Goal: Transaction & Acquisition: Purchase product/service

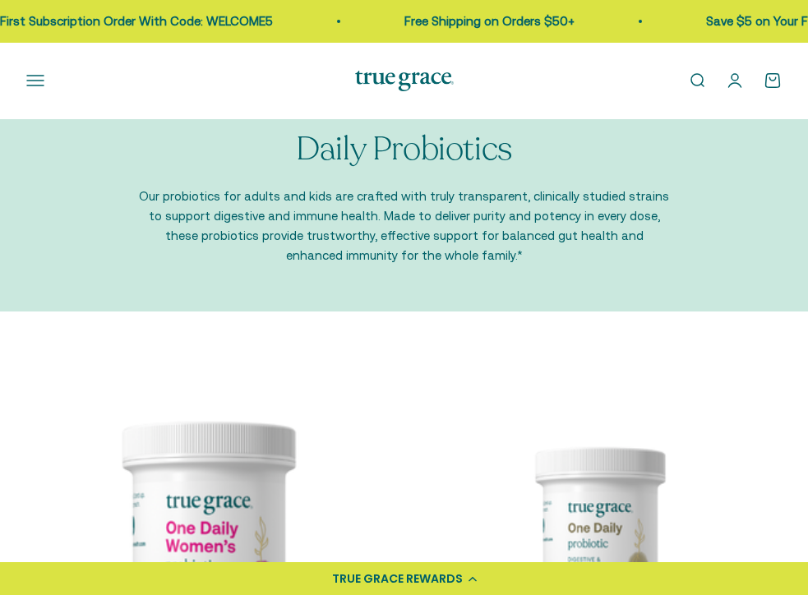
scroll to position [39, 0]
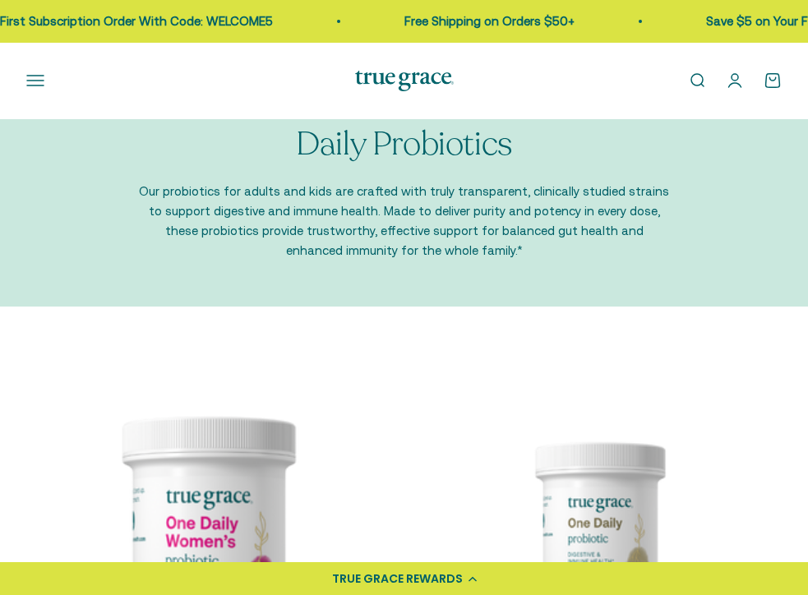
click at [732, 81] on link "Open account page" at bounding box center [735, 80] width 18 height 18
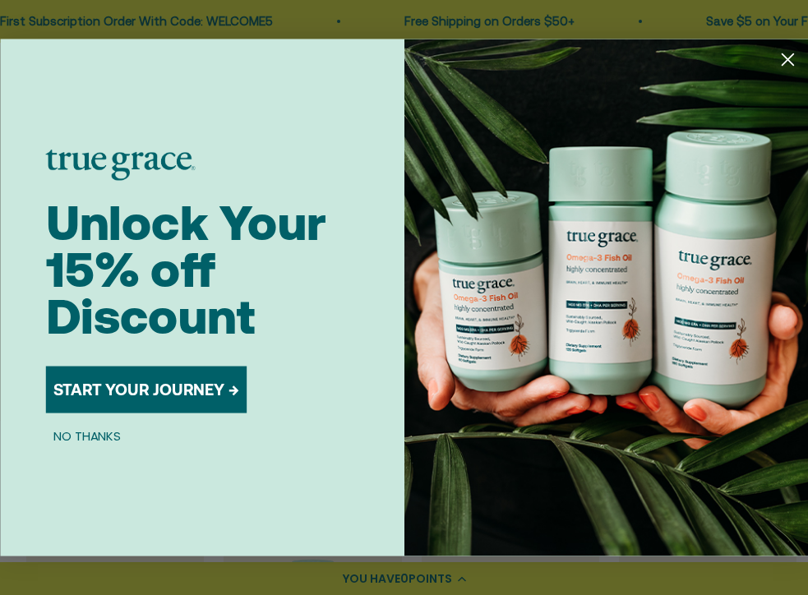
click at [782, 59] on circle "Close dialog" at bounding box center [787, 59] width 27 height 27
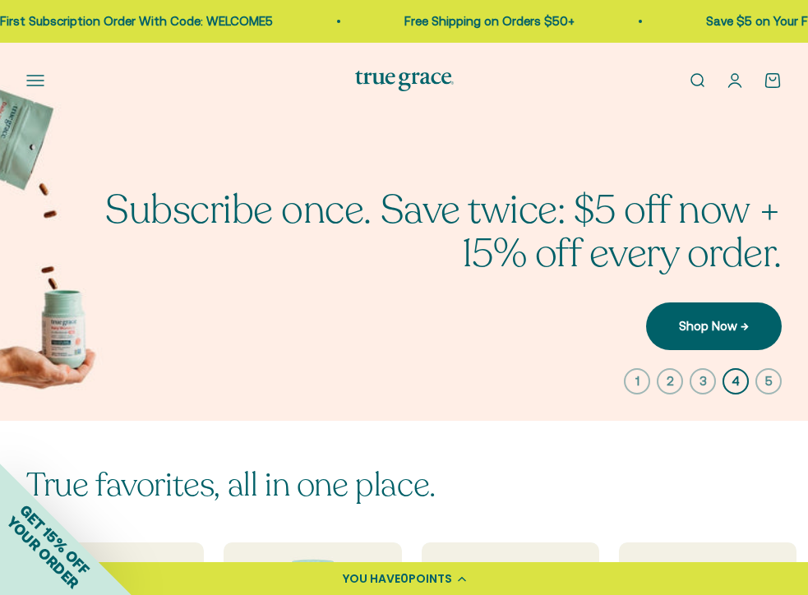
click at [41, 80] on button "Open navigation menu" at bounding box center [35, 80] width 18 height 18
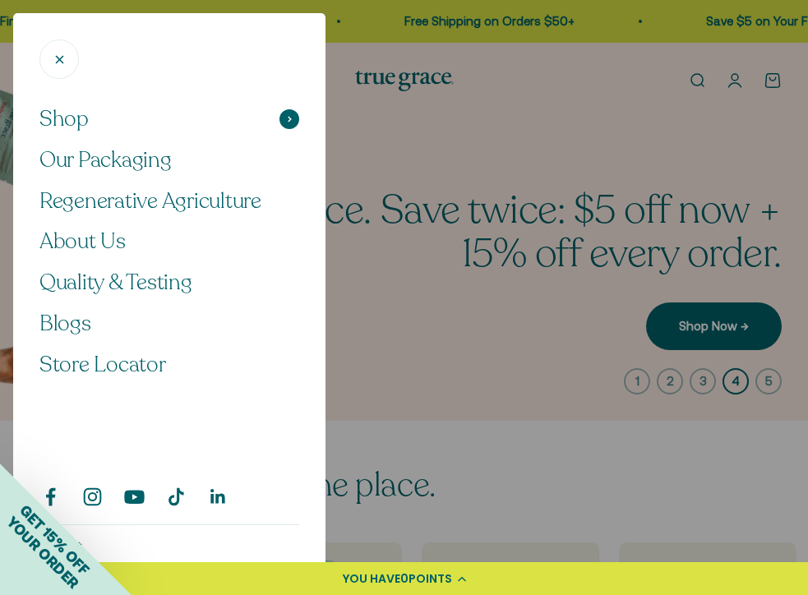
click at [109, 119] on button "Shop" at bounding box center [169, 119] width 260 height 28
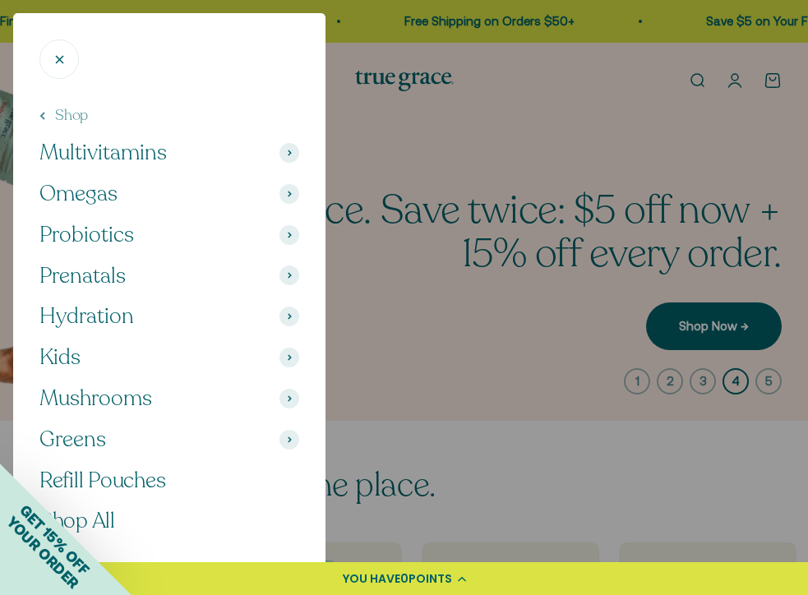
click at [116, 196] on span "Omegas" at bounding box center [78, 194] width 78 height 28
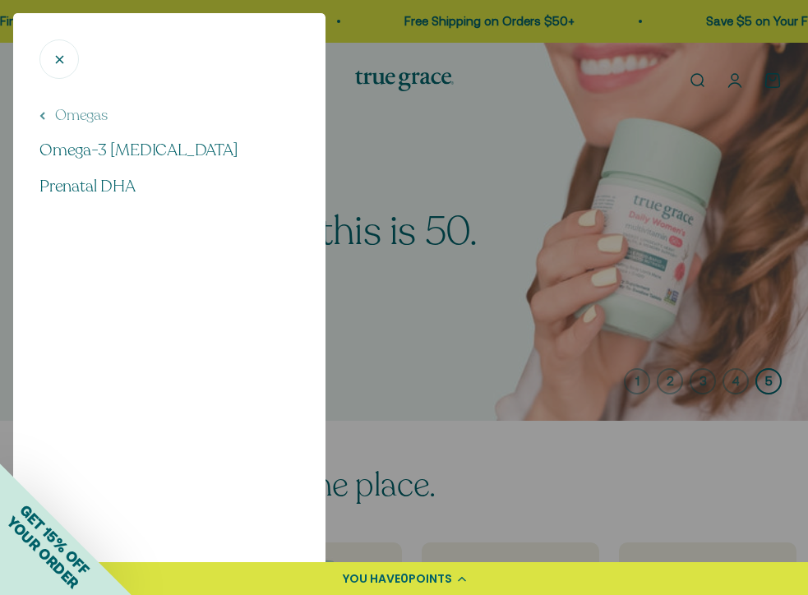
click at [126, 163] on ul "Omegas Omega-3 Fish Oil Prenatal DHA" at bounding box center [169, 151] width 260 height 93
click at [127, 150] on span "Omega-3 [MEDICAL_DATA]" at bounding box center [138, 150] width 199 height 22
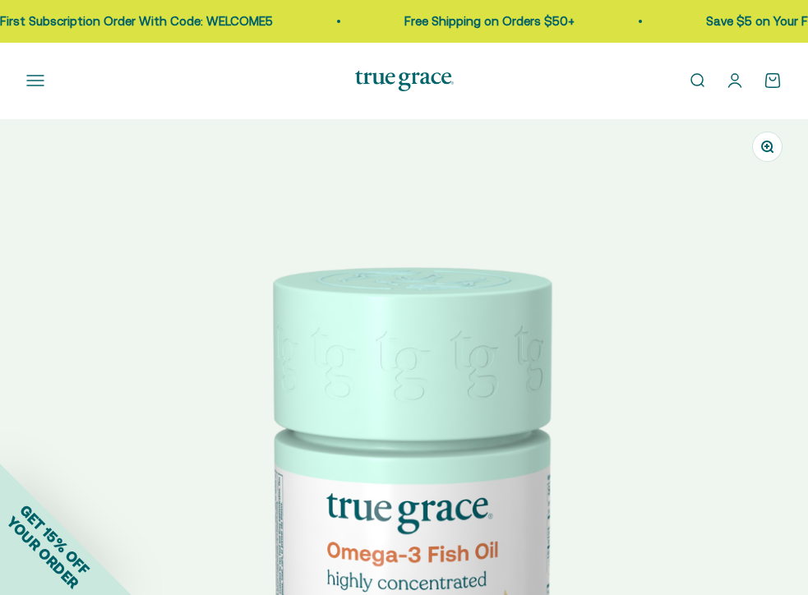
select select "3"
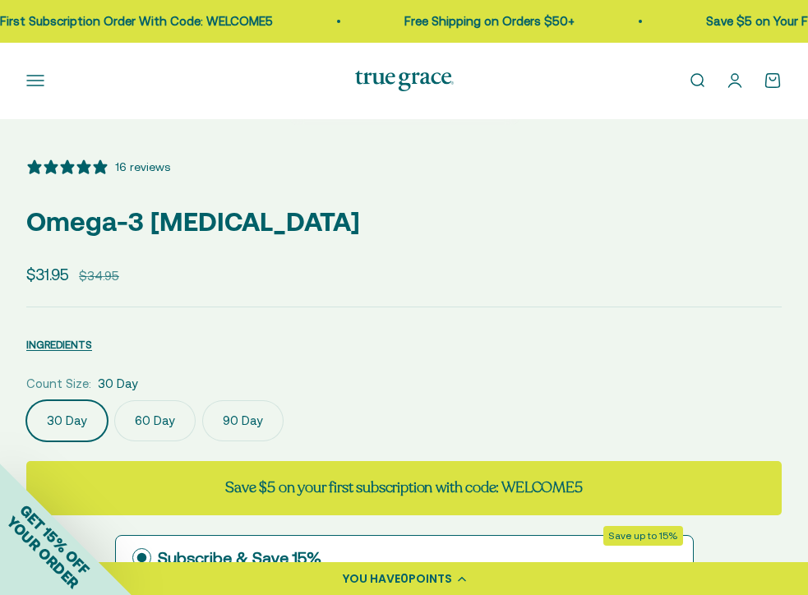
scroll to position [800, 0]
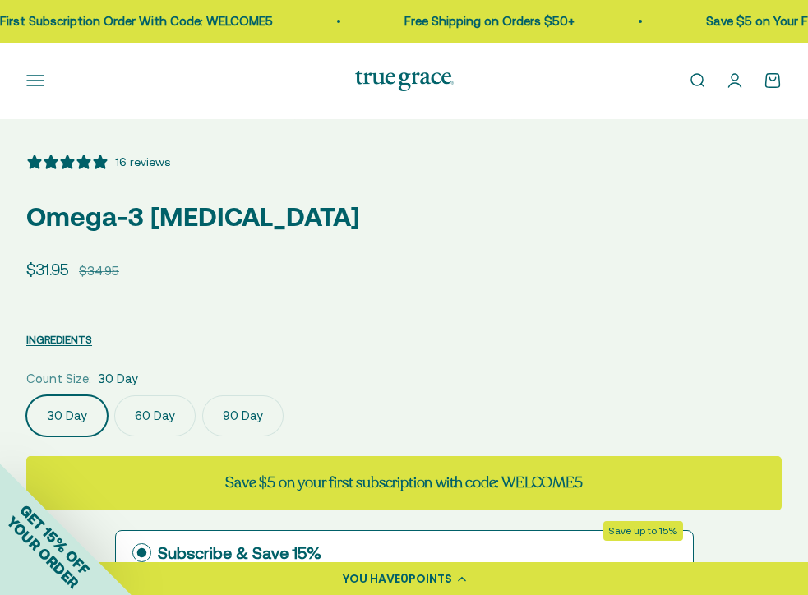
click at [236, 416] on label "90 Day" at bounding box center [242, 415] width 81 height 41
click at [26, 395] on input "90 Day" at bounding box center [25, 394] width 1 height 1
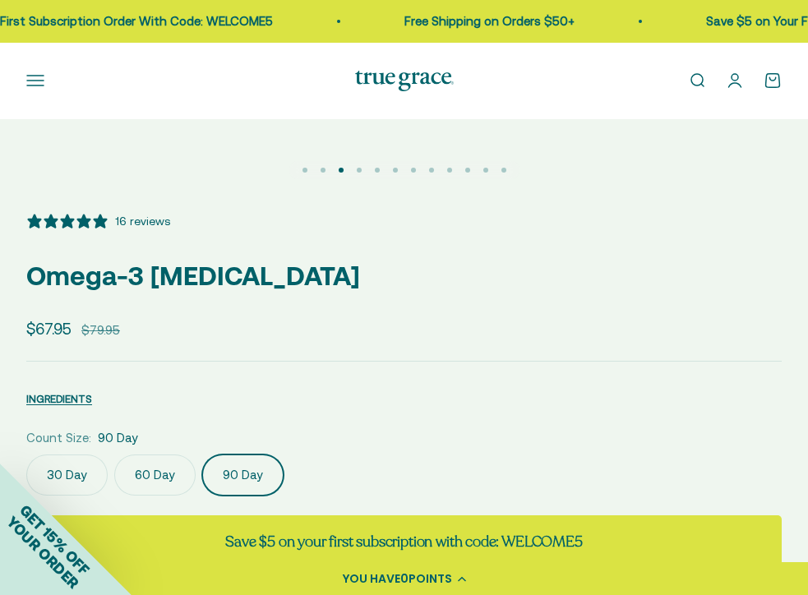
scroll to position [742, 0]
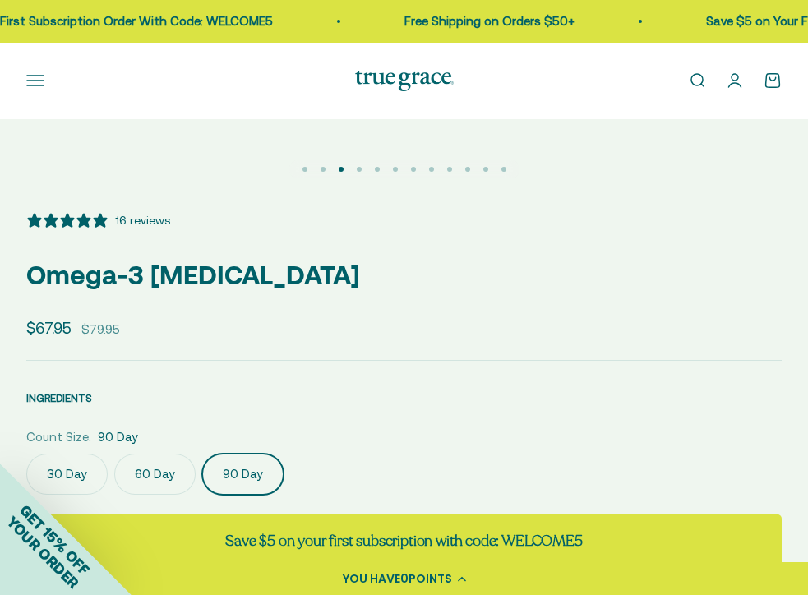
click at [62, 488] on div "GET 15% OFF YOUR ORDER" at bounding box center [65, 528] width 131 height 131
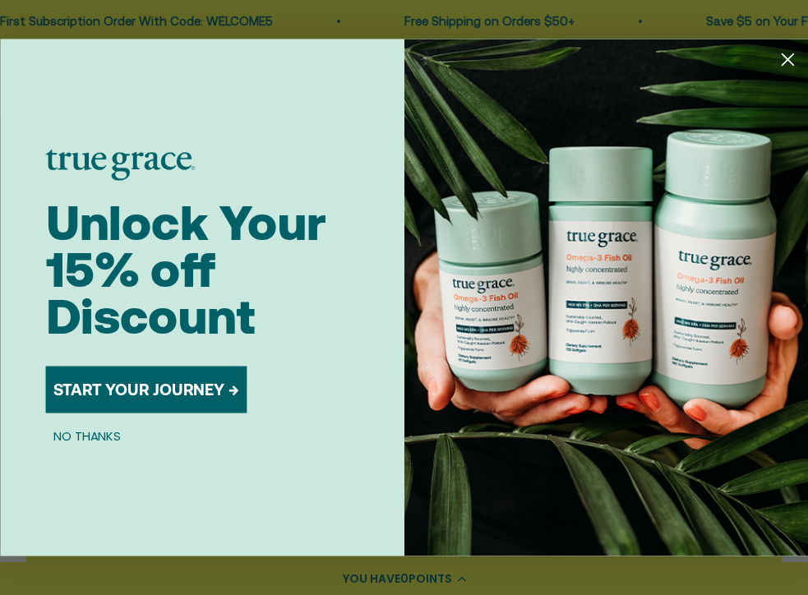
click at [80, 475] on div "Unlock Your 15% off Discount START YOUR JOURNEY → NO THANKS" at bounding box center [224, 297] width 358 height 517
click at [787, 64] on circle "Close dialog" at bounding box center [787, 59] width 27 height 27
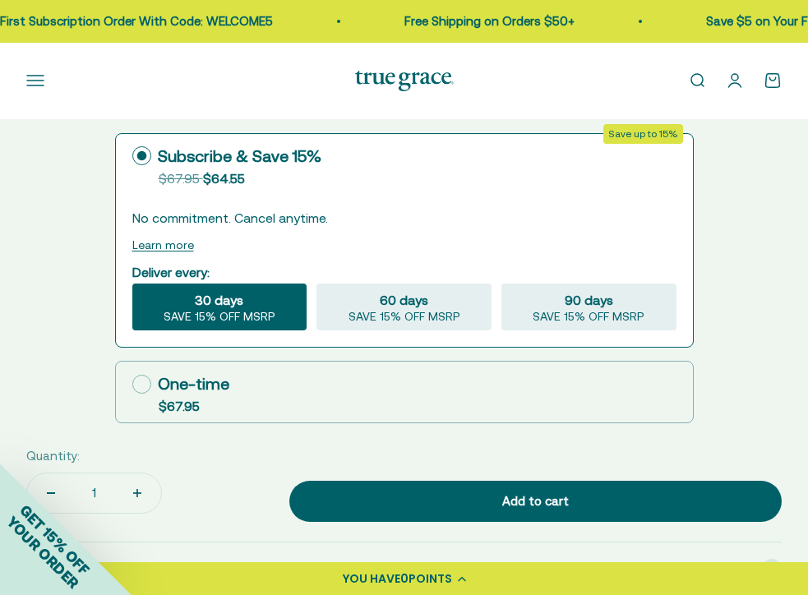
scroll to position [1201, 0]
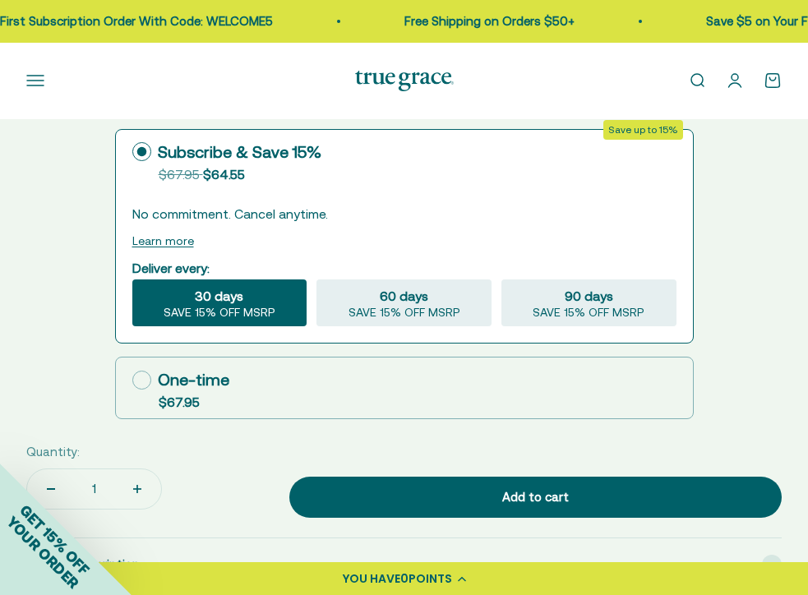
click at [205, 458] on div "Quantity: 1" at bounding box center [149, 478] width 247 height 72
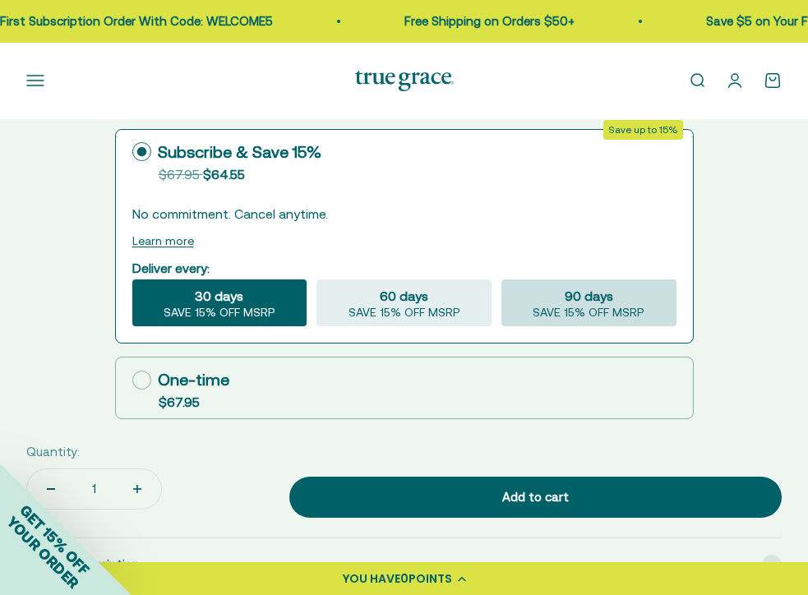
click at [583, 307] on span "SAVE 15% OFF MSRP" at bounding box center [589, 313] width 112 height 15
click at [501, 279] on input "90 days SAVE 15% OFF MSRP" at bounding box center [500, 279] width 1 height 1
radio input "true"
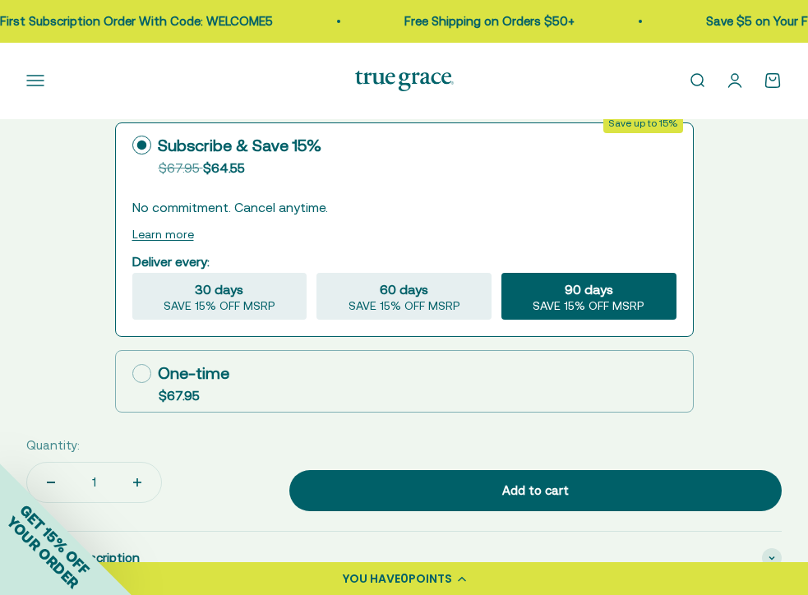
scroll to position [1210, 0]
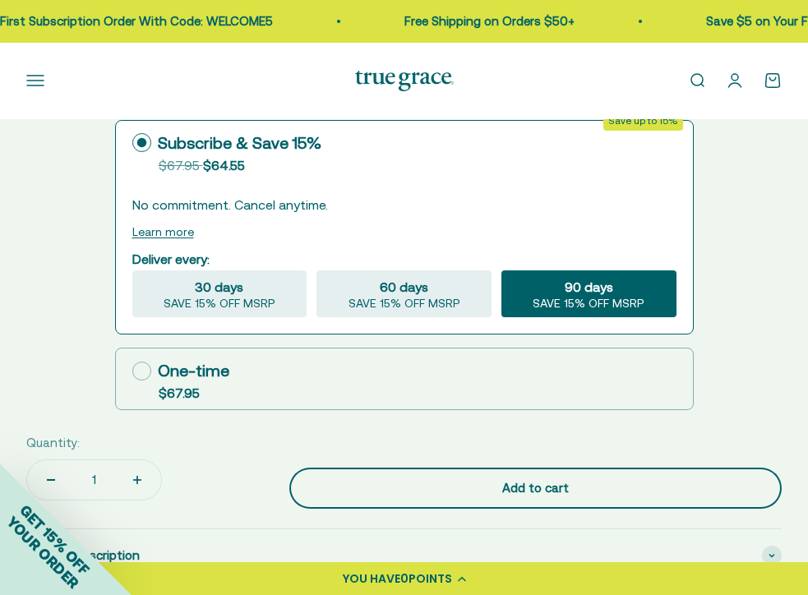
click at [487, 473] on button "Add to cart" at bounding box center [535, 488] width 492 height 41
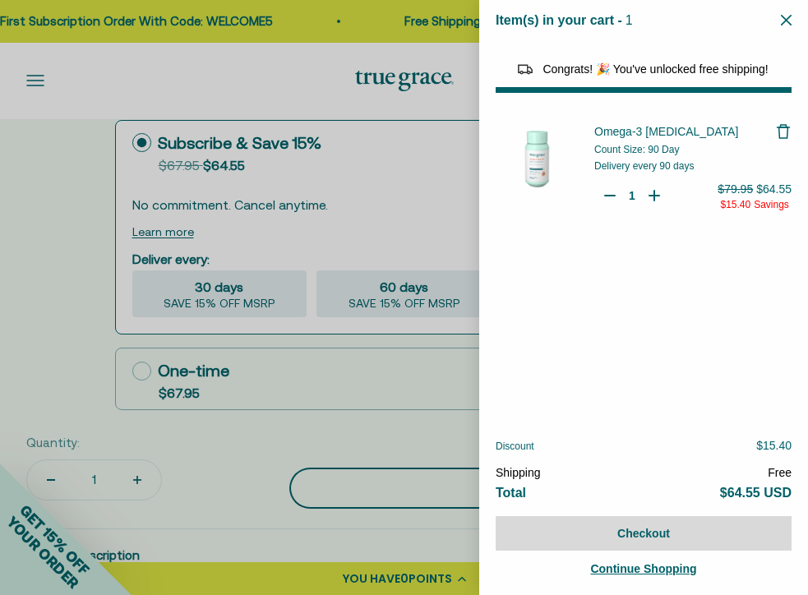
select select "40058346897600"
select select "44878157185238"
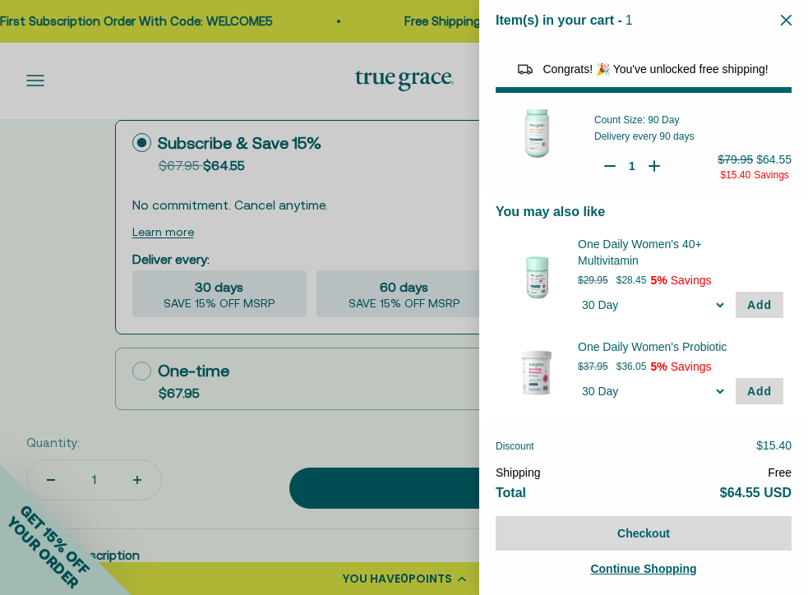
scroll to position [0, 0]
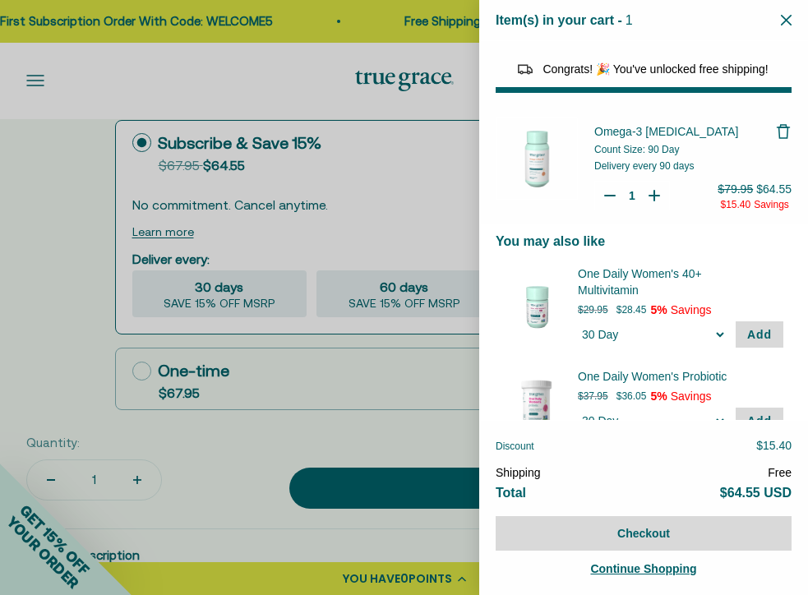
click at [62, 326] on div at bounding box center [404, 297] width 808 height 595
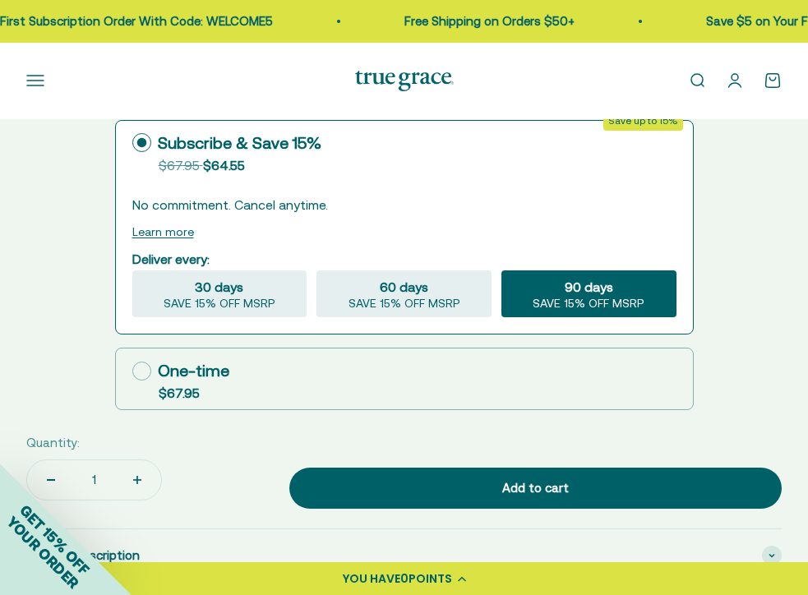
click at [739, 81] on link "Open account page" at bounding box center [735, 80] width 18 height 18
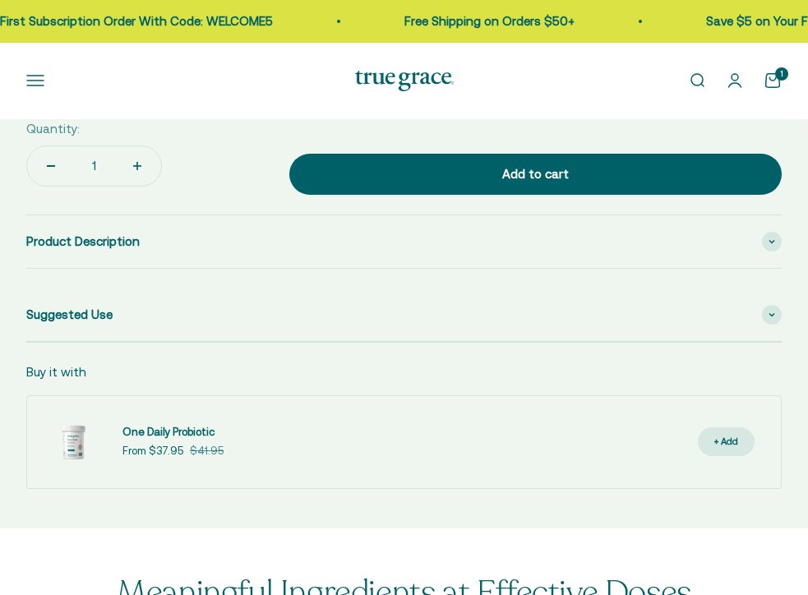
select select "3"
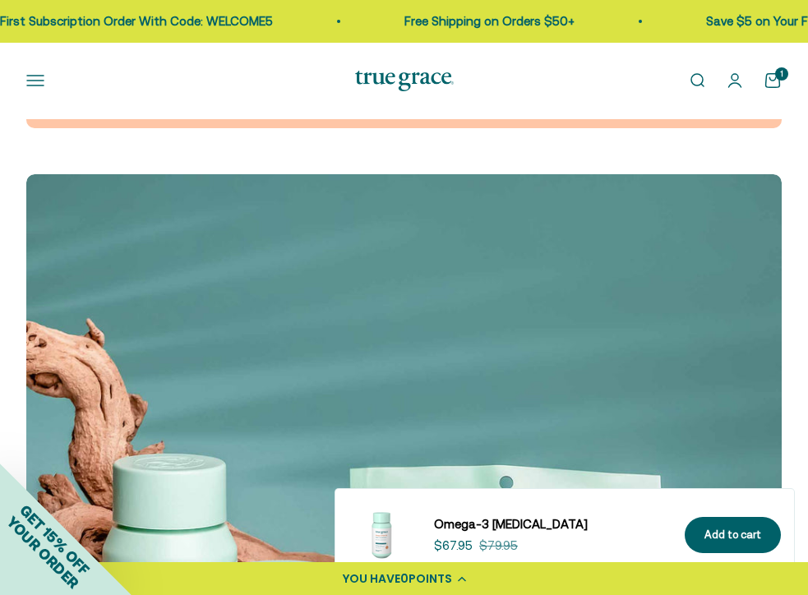
scroll to position [2643, 0]
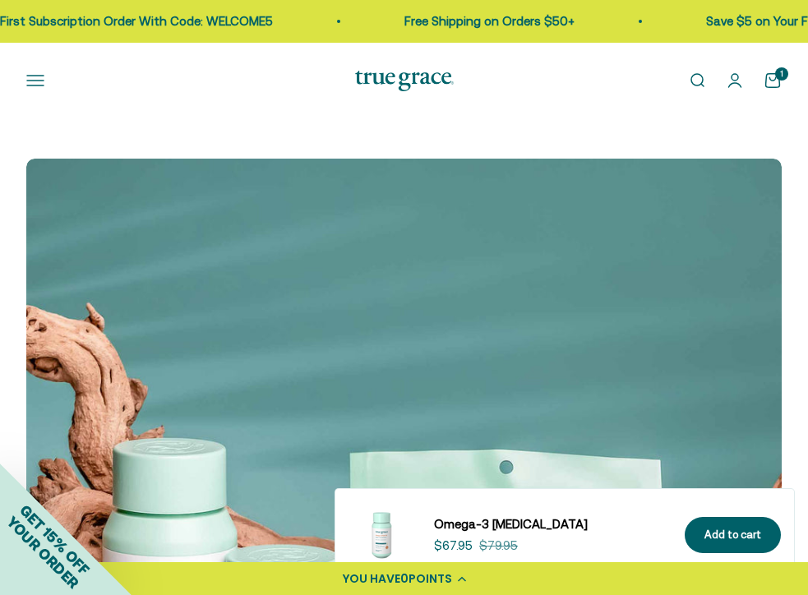
click at [445, 531] on link "Omega-3 [MEDICAL_DATA]" at bounding box center [549, 524] width 231 height 20
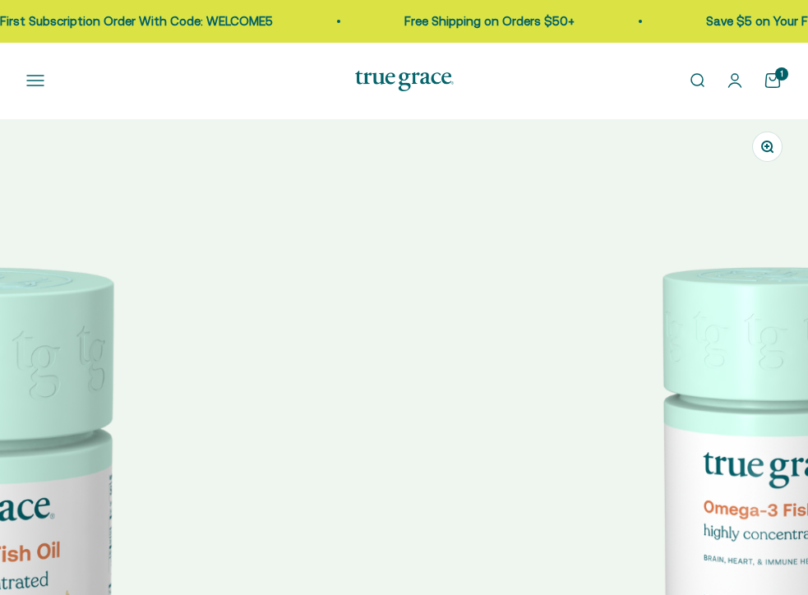
scroll to position [0, 715]
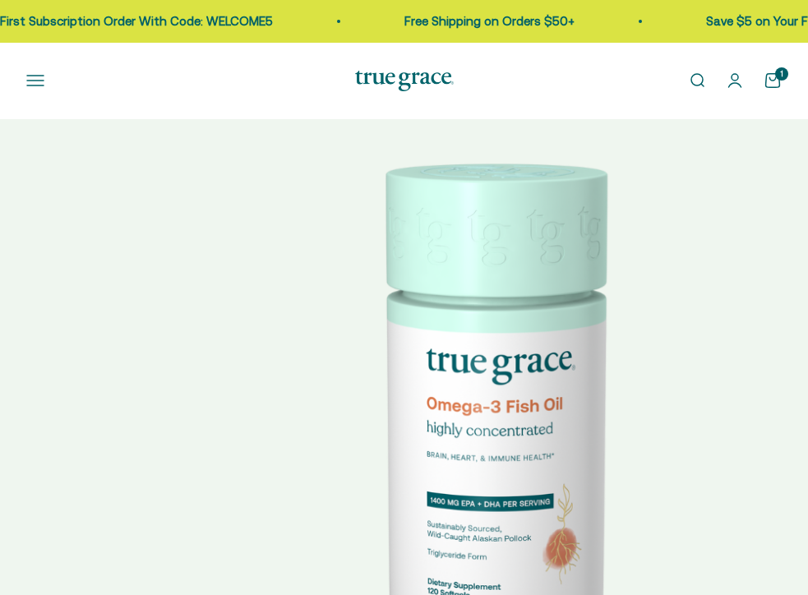
select select "3"
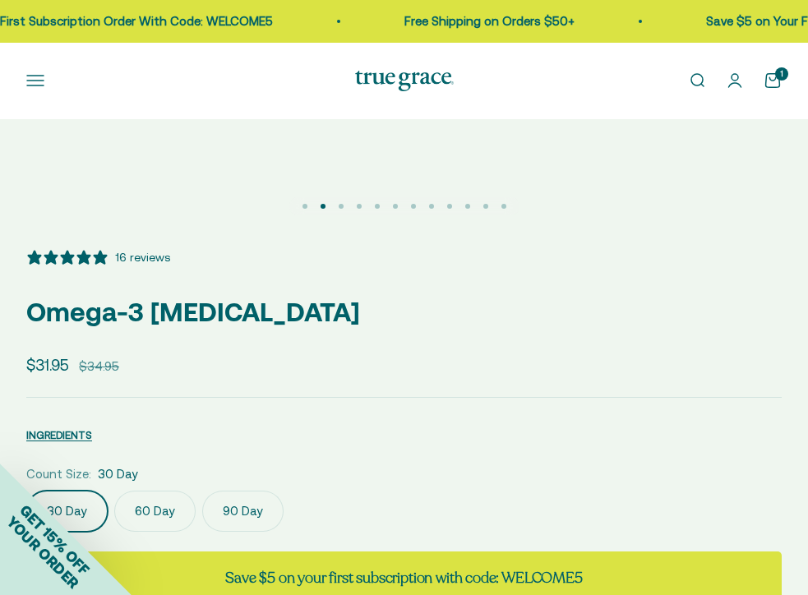
scroll to position [841, 0]
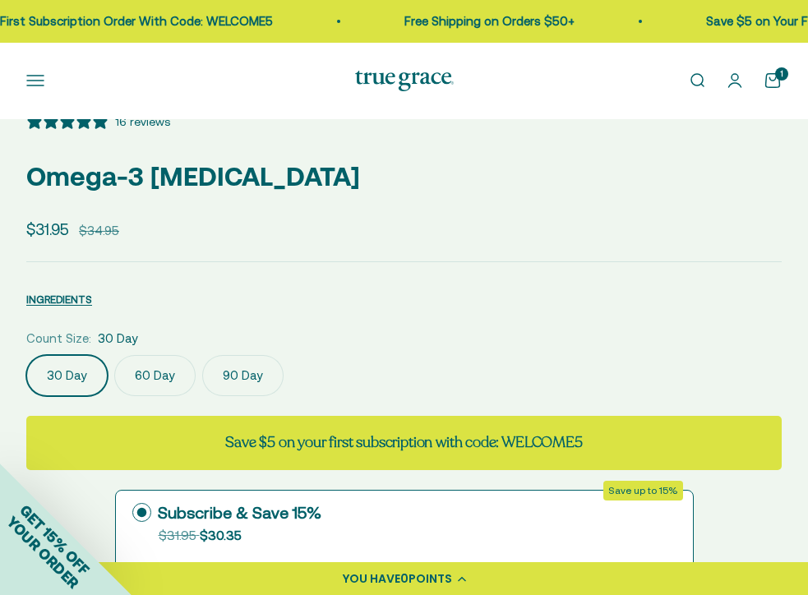
click at [253, 380] on label "90 Day" at bounding box center [242, 375] width 81 height 41
click at [26, 355] on input "90 Day" at bounding box center [25, 354] width 1 height 1
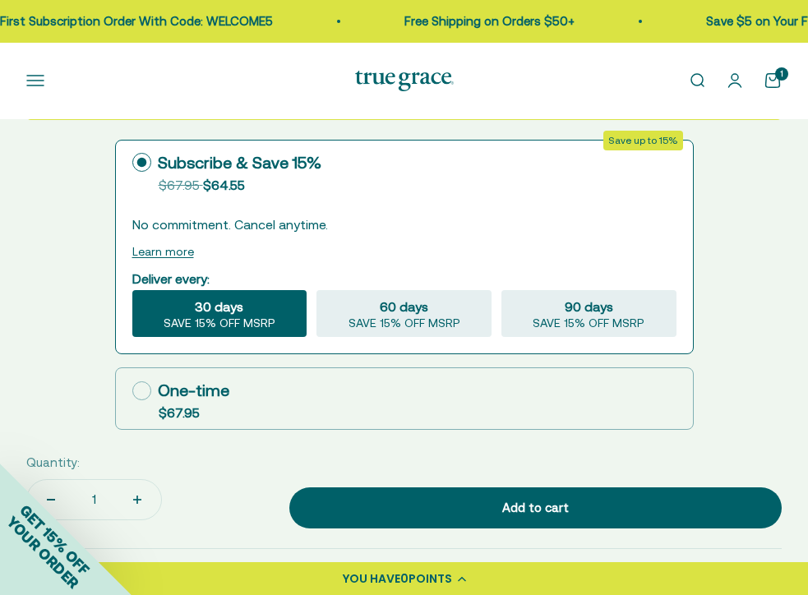
scroll to position [1192, 0]
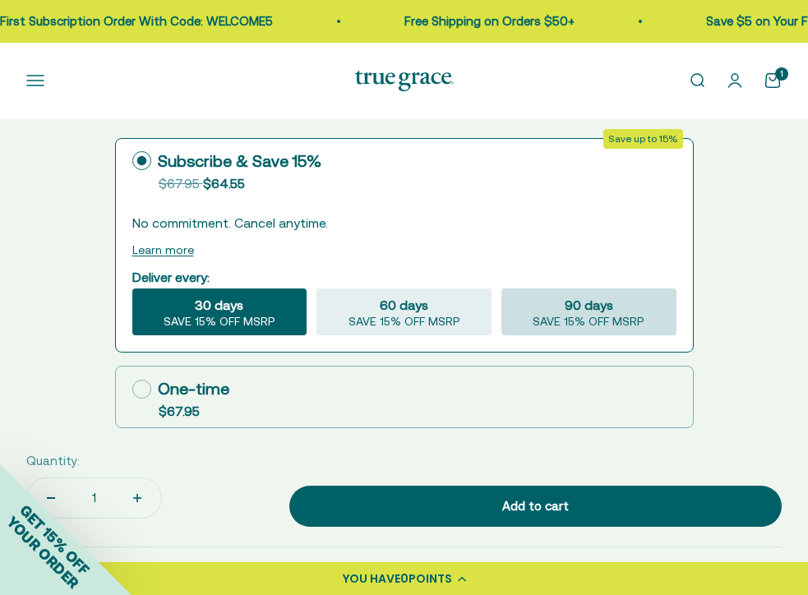
click at [595, 316] on span "SAVE 15% OFF MSRP" at bounding box center [589, 322] width 112 height 15
click at [501, 288] on input "90 days SAVE 15% OFF MSRP" at bounding box center [500, 288] width 1 height 1
radio input "true"
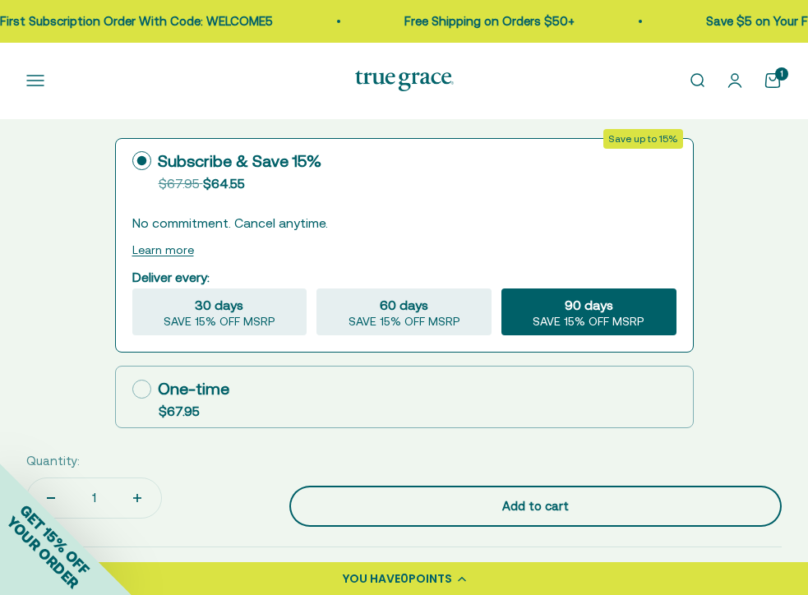
click at [492, 515] on button "Add to cart" at bounding box center [535, 506] width 492 height 41
type input "2"
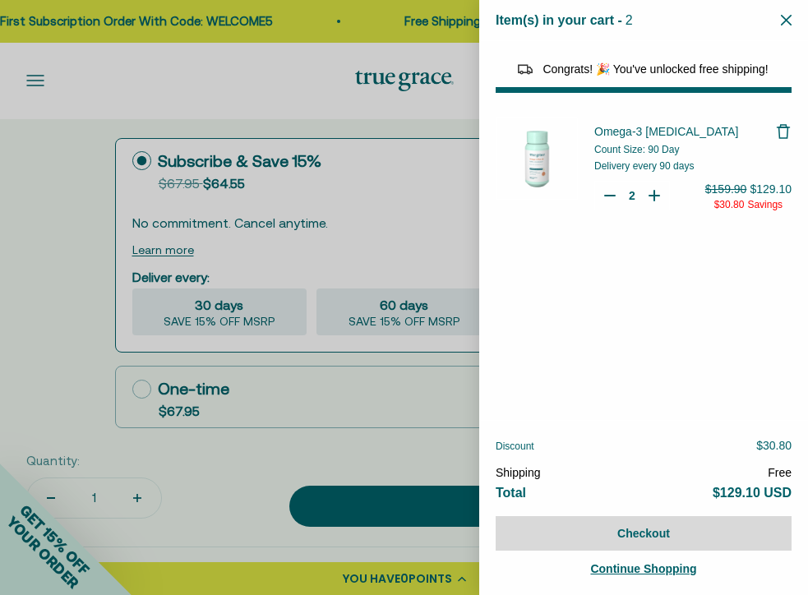
select select "40058346897600"
select select "44878157185238"
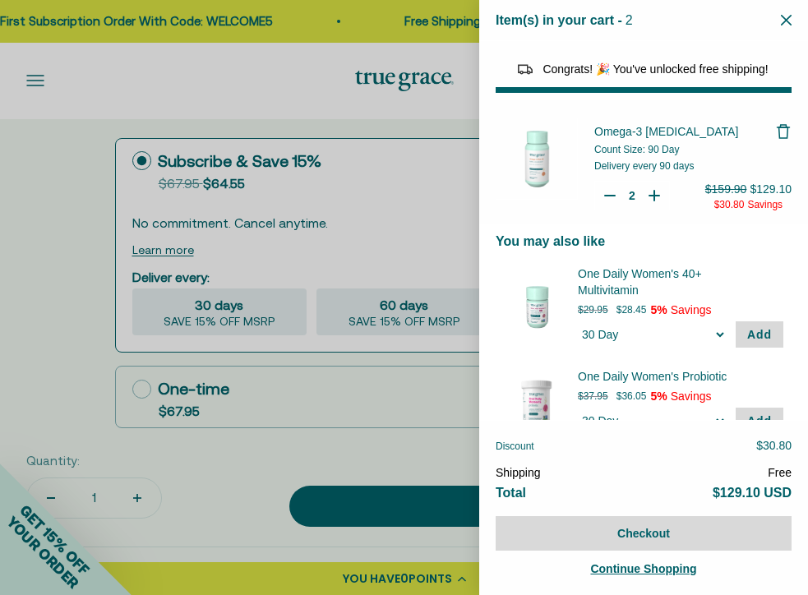
type input "1"
click at [611, 196] on icon "Your Cart" at bounding box center [610, 195] width 16 height 16
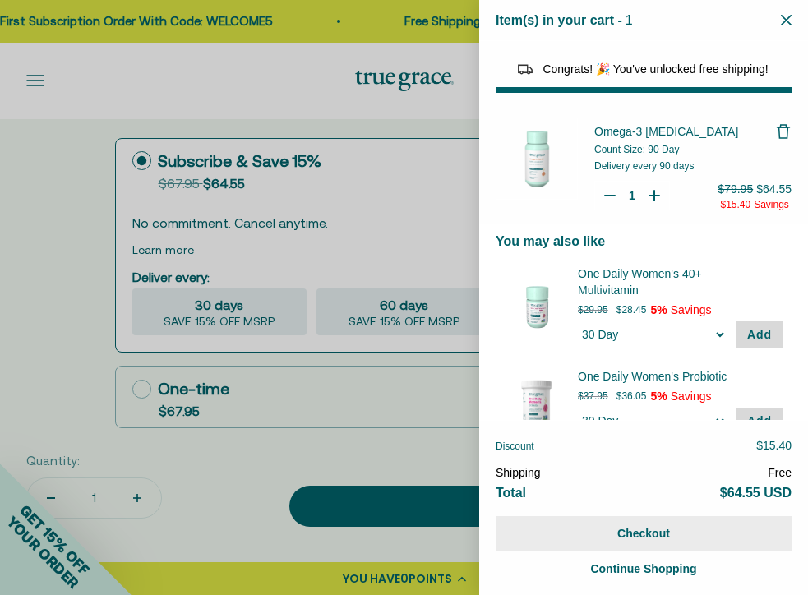
click at [628, 528] on button "Checkout" at bounding box center [644, 533] width 296 height 35
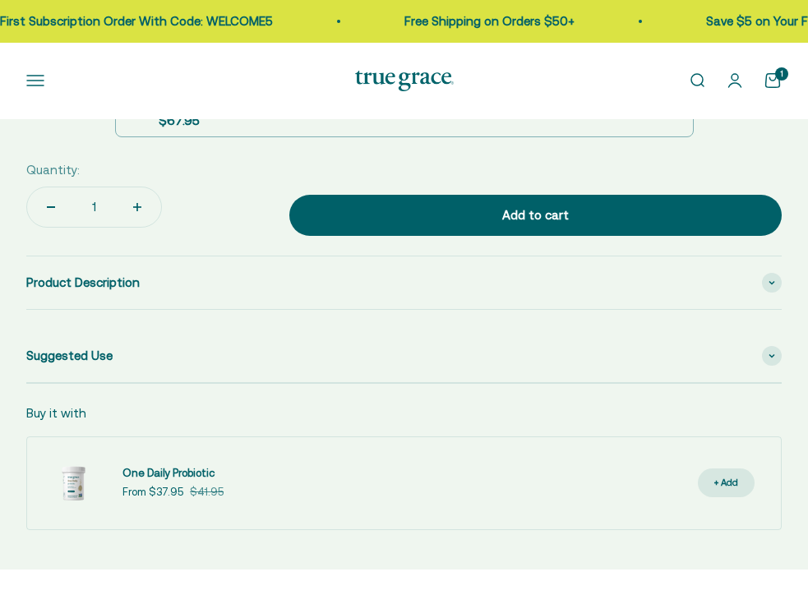
scroll to position [0, 1619]
select select "3"
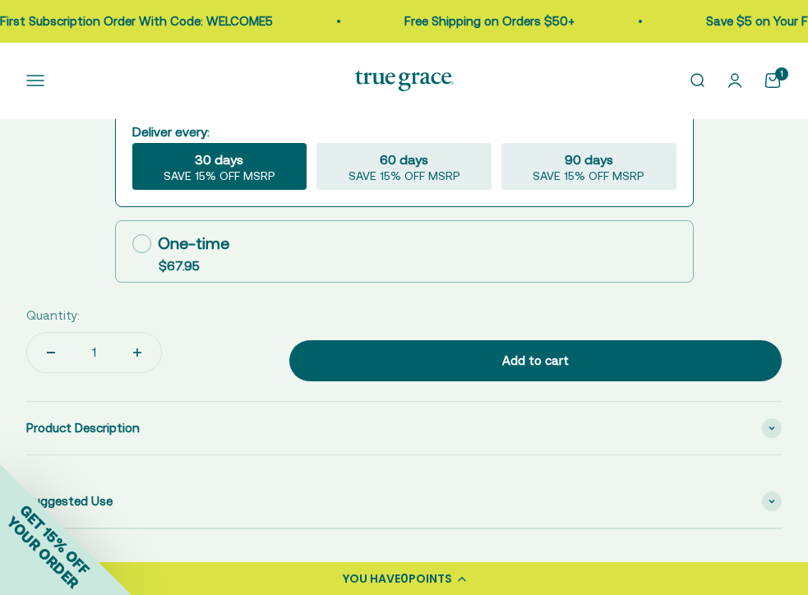
scroll to position [0, 0]
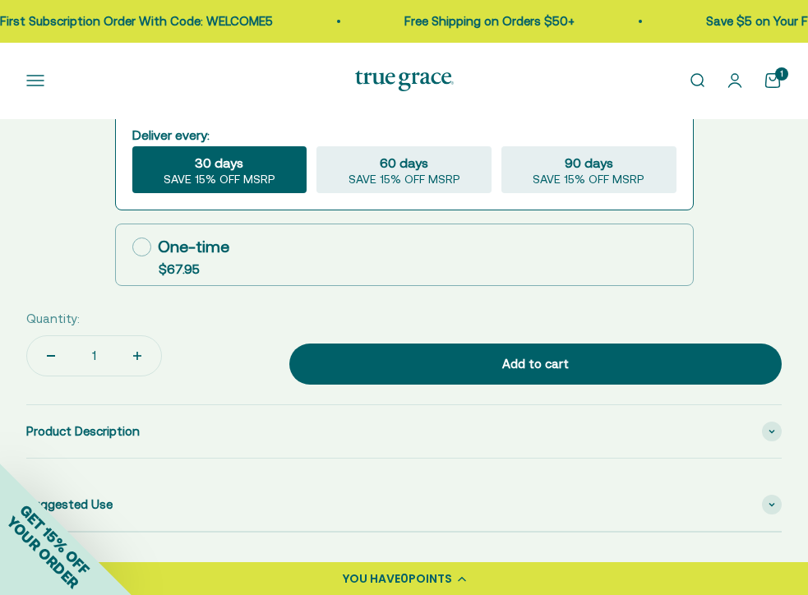
click at [767, 85] on link "Open cart 1" at bounding box center [772, 80] width 18 height 18
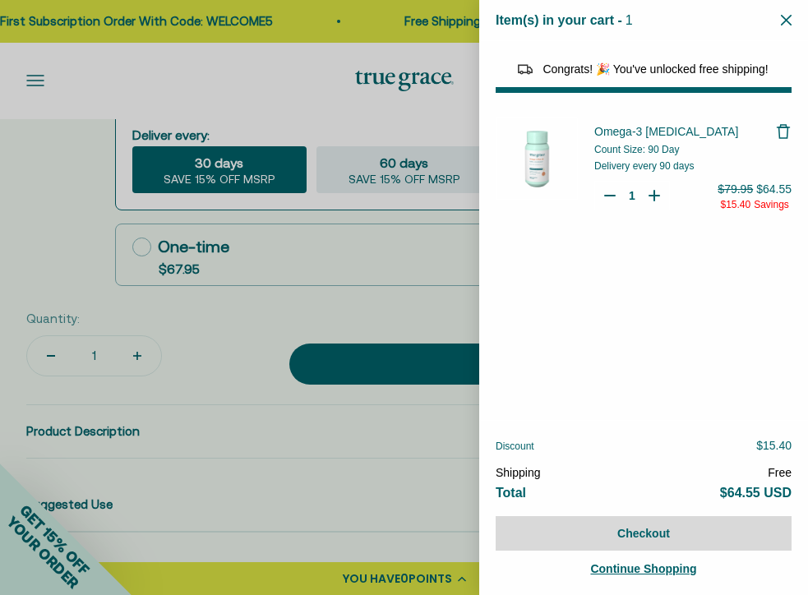
select select "40058346897600"
select select "44878157185238"
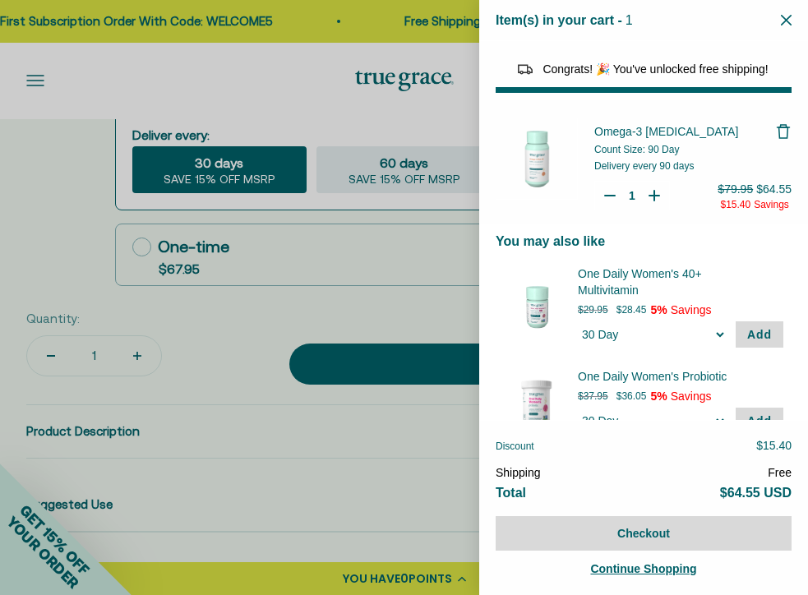
click at [621, 151] on span "Count Size: 90 Day" at bounding box center [636, 150] width 85 height 12
click at [638, 175] on div "Omega-3 [MEDICAL_DATA] Count Size: 90 Day Delivery every 90 days Quantity Decre…" at bounding box center [692, 167] width 197 height 99
click at [786, 131] on icon "Remove Omega-3 Fish Oil" at bounding box center [783, 131] width 16 height 16
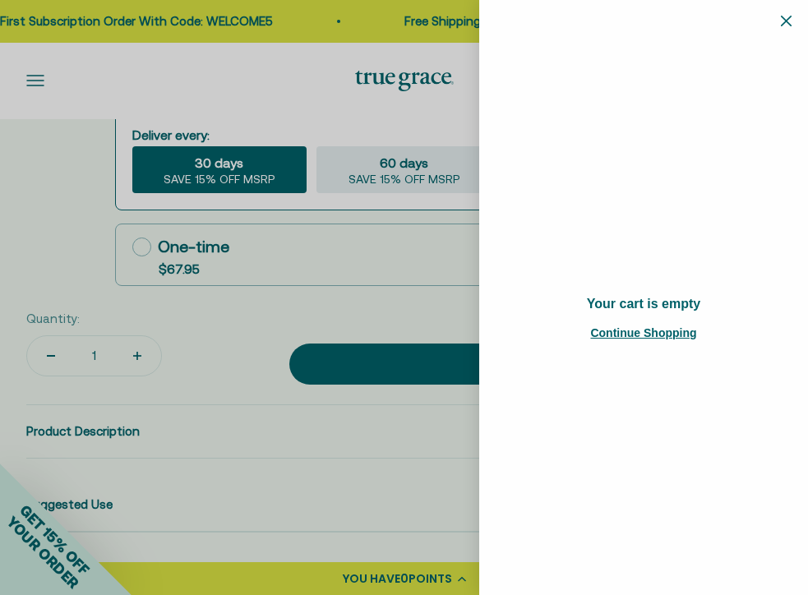
click at [785, 20] on icon "Close" at bounding box center [786, 20] width 11 height 11
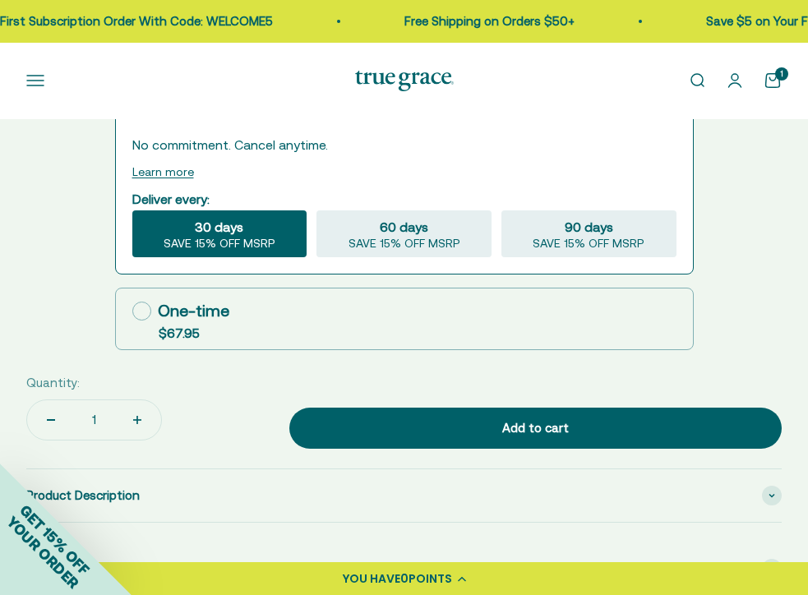
scroll to position [1266, 0]
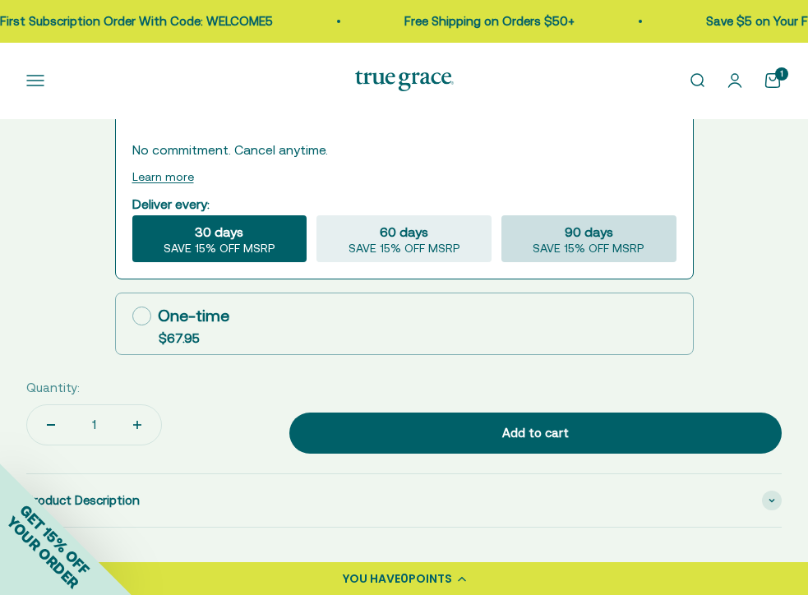
click at [538, 236] on div "90 days SAVE 15% OFF MSRP" at bounding box center [588, 239] width 175 height 48
click at [501, 215] on input "90 days SAVE 15% OFF MSRP" at bounding box center [500, 214] width 1 height 1
radio input "true"
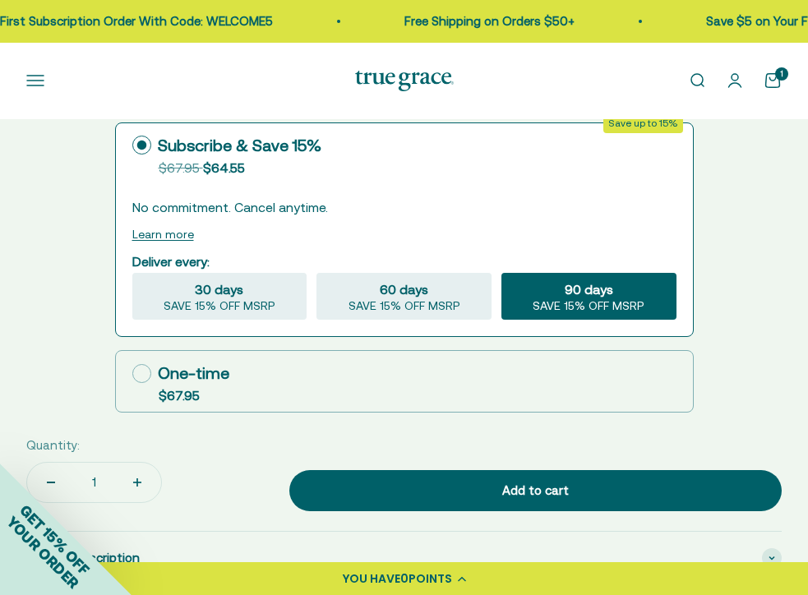
scroll to position [1189, 0]
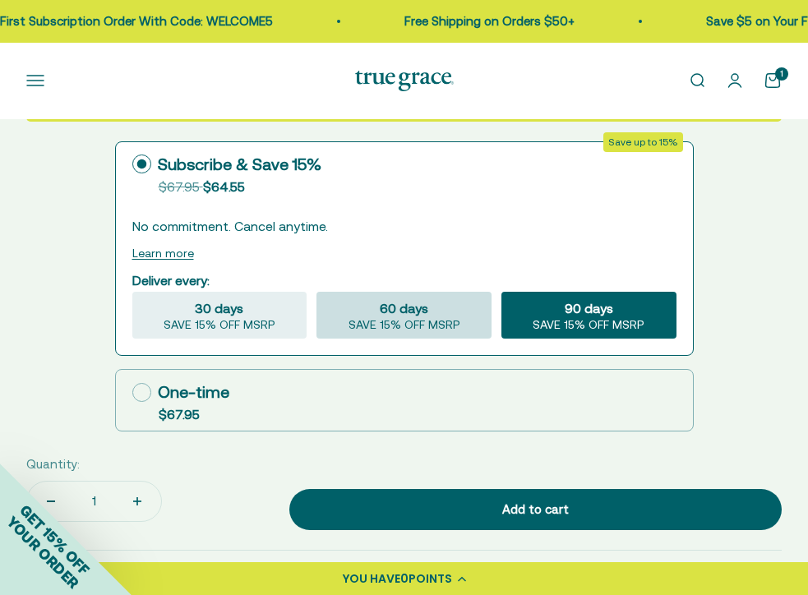
click at [413, 309] on span "60 days" at bounding box center [404, 308] width 48 height 20
click at [316, 292] on input "60 days SAVE 15% OFF MSRP" at bounding box center [316, 291] width 1 height 1
radio input "true"
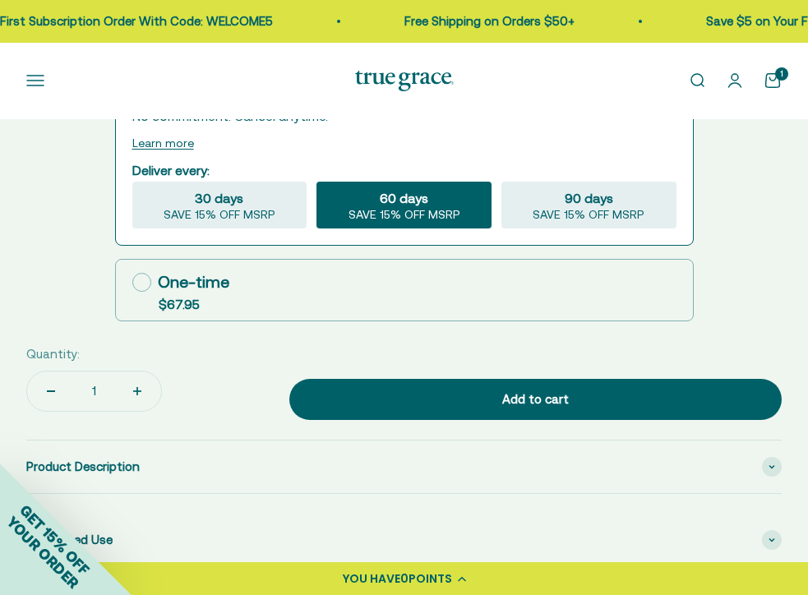
scroll to position [1362, 0]
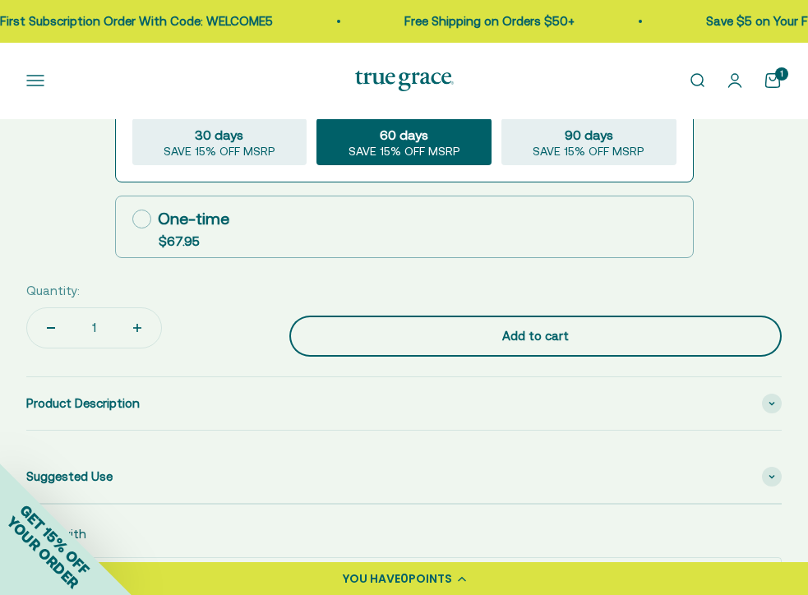
click at [422, 327] on div "Add to cart" at bounding box center [535, 336] width 426 height 20
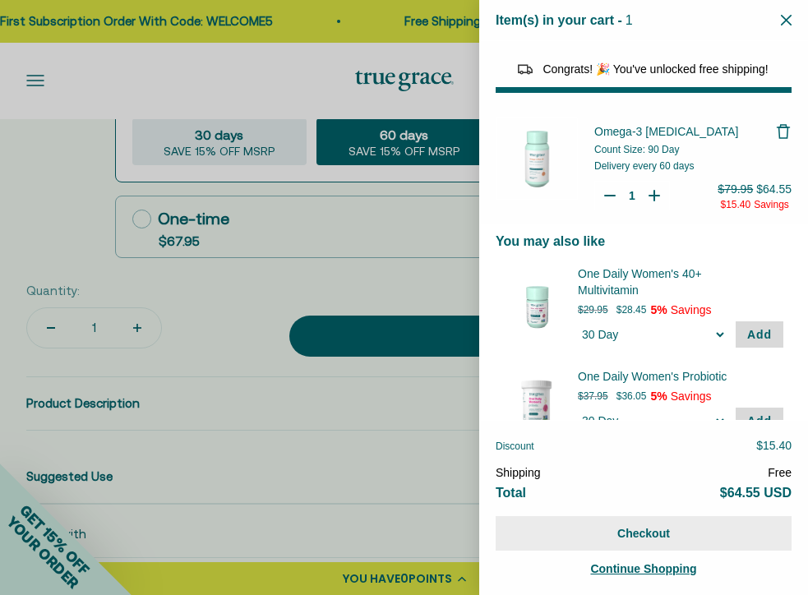
click at [689, 524] on button "Checkout" at bounding box center [644, 533] width 296 height 35
